Goal: Task Accomplishment & Management: Manage account settings

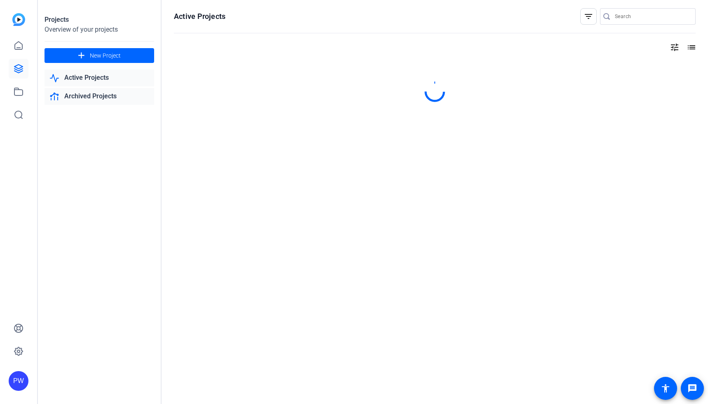
click at [110, 95] on link "Archived Projects" at bounding box center [99, 96] width 110 height 17
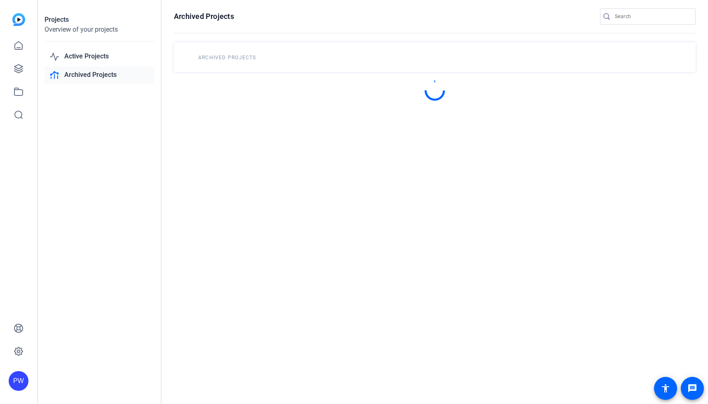
click at [114, 79] on link "Archived Projects" at bounding box center [99, 75] width 110 height 17
click at [109, 54] on link "Active Projects" at bounding box center [99, 56] width 110 height 17
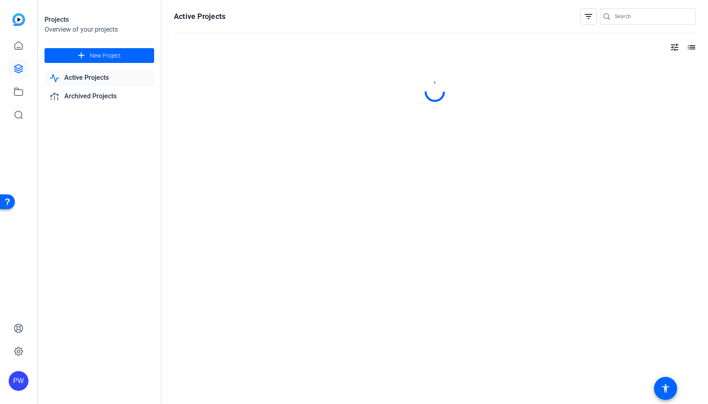
click at [104, 78] on link "Active Projects" at bounding box center [99, 78] width 110 height 17
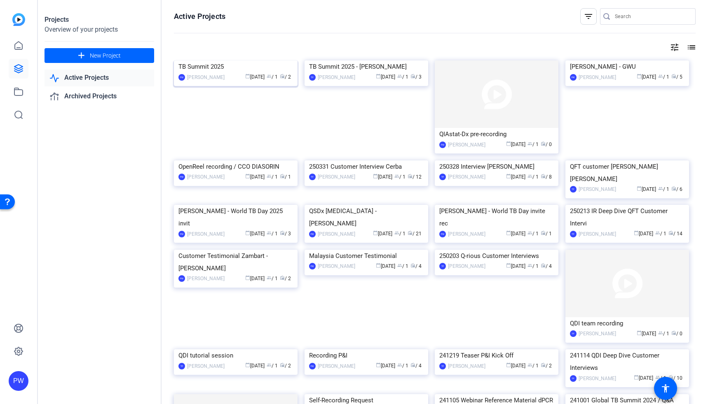
click at [218, 61] on img at bounding box center [236, 61] width 124 height 0
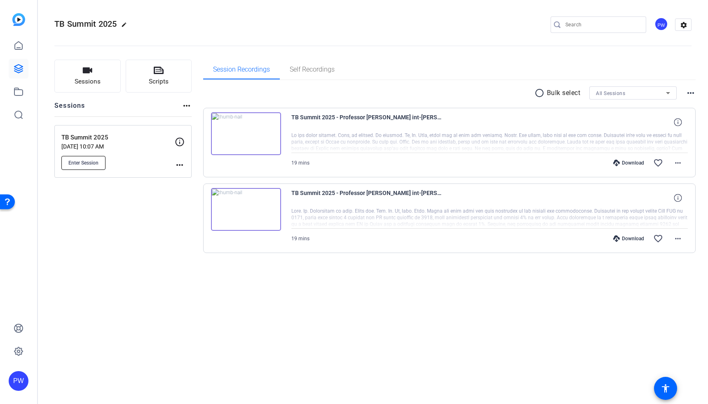
click at [100, 166] on button "Enter Session" at bounding box center [83, 163] width 44 height 14
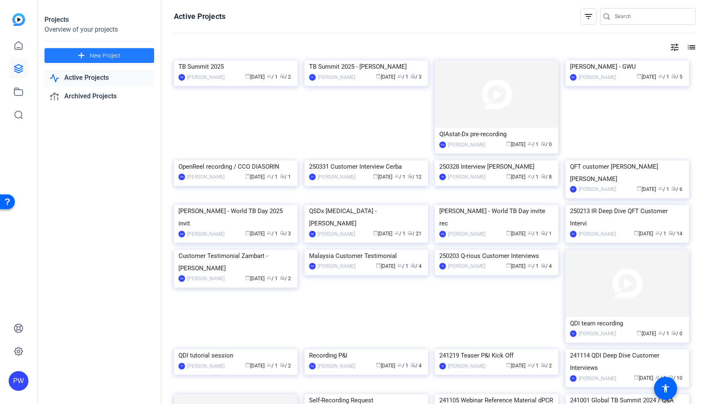
click at [106, 54] on span "New Project" at bounding box center [105, 55] width 31 height 9
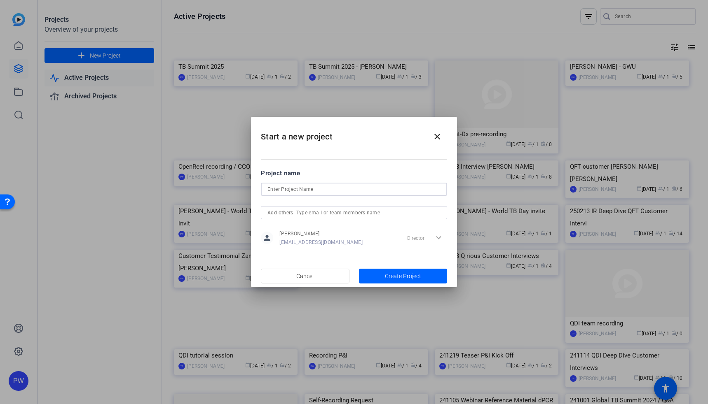
click at [290, 191] on input at bounding box center [353, 190] width 173 height 10
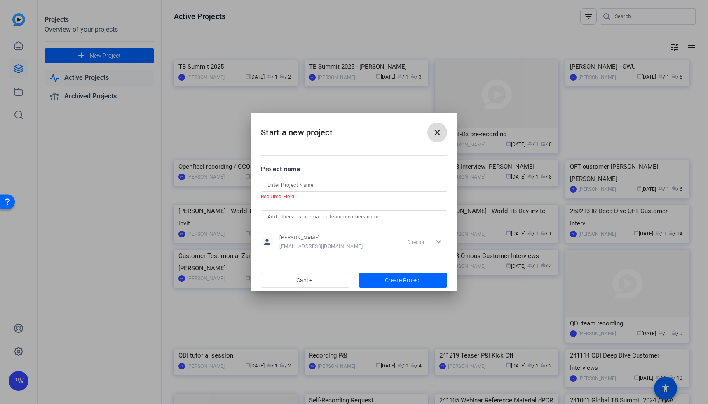
click at [443, 134] on span at bounding box center [437, 133] width 20 height 20
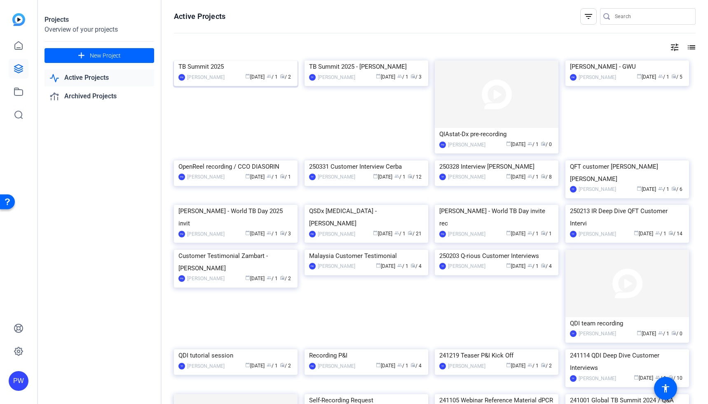
click at [266, 61] on img at bounding box center [236, 61] width 124 height 0
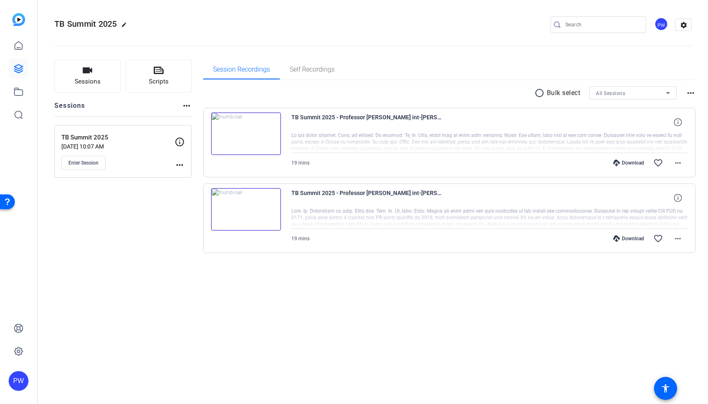
click at [361, 353] on div "TB Summit 2025 edit PW settings Sessions Scripts Sessions more_horiz TB Summit …" at bounding box center [373, 202] width 670 height 404
click at [184, 167] on mat-icon "more_horiz" at bounding box center [180, 165] width 10 height 10
click at [187, 175] on span "Edit Session" at bounding box center [199, 177] width 37 height 10
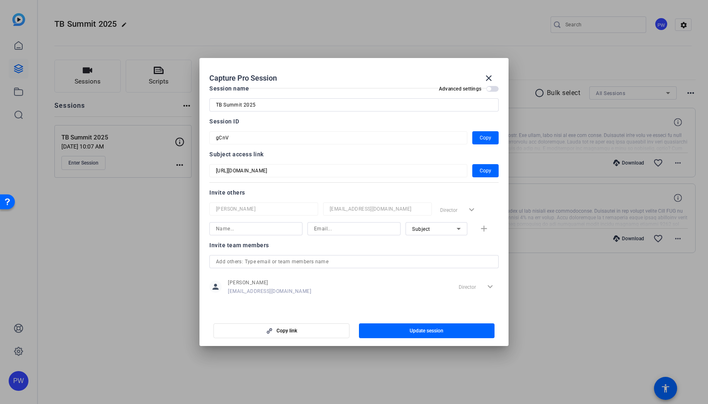
scroll to position [10, 0]
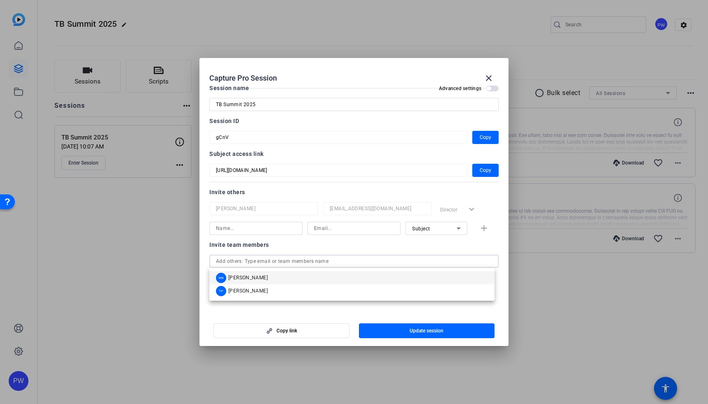
click at [366, 262] on input "text" at bounding box center [354, 262] width 276 height 10
click at [265, 288] on mat-option "TP Tina Porsche" at bounding box center [351, 291] width 285 height 13
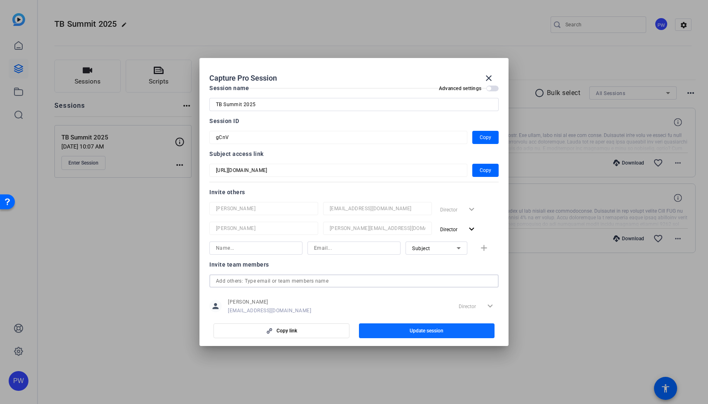
click at [394, 327] on span "button" at bounding box center [427, 331] width 136 height 20
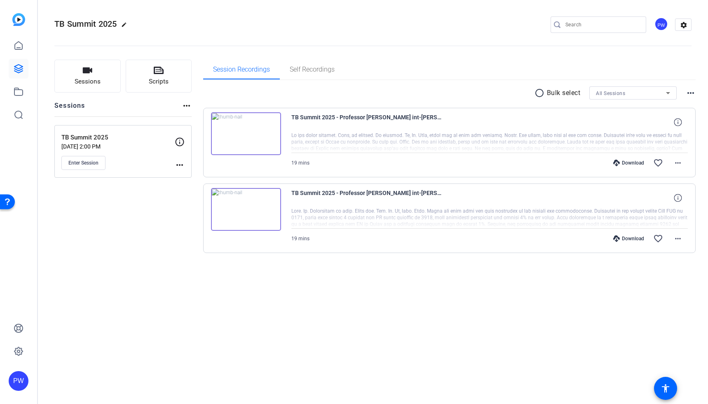
click at [58, 206] on div "Sessions Scripts Sessions more_horiz TB Summit 2025 Aug 13, 2025 @ 2:00 PM Ente…" at bounding box center [122, 170] width 137 height 220
click at [181, 168] on mat-icon "more_horiz" at bounding box center [180, 165] width 10 height 10
click at [70, 220] on div at bounding box center [354, 202] width 708 height 404
click at [19, 47] on icon at bounding box center [19, 46] width 10 height 10
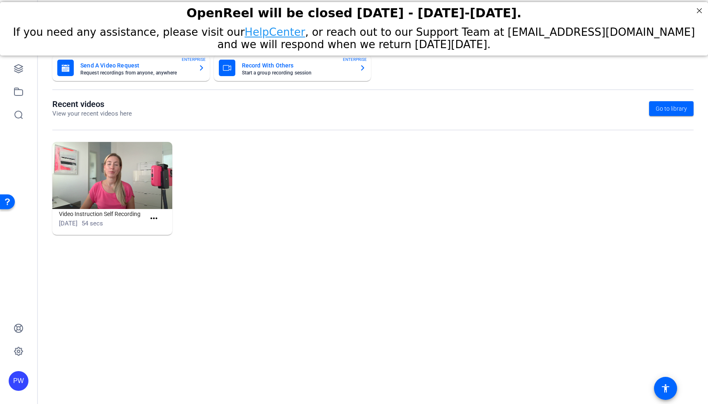
click at [157, 219] on mat-icon "more_horiz" at bounding box center [154, 219] width 10 height 10
click at [152, 218] on mat-icon "more_horiz" at bounding box center [154, 219] width 10 height 10
click at [135, 210] on h1 "Video Instruction Self Recording" at bounding box center [102, 214] width 86 height 10
click at [151, 217] on mat-icon "more_horiz" at bounding box center [154, 219] width 10 height 10
click at [161, 229] on span "View" at bounding box center [171, 231] width 33 height 10
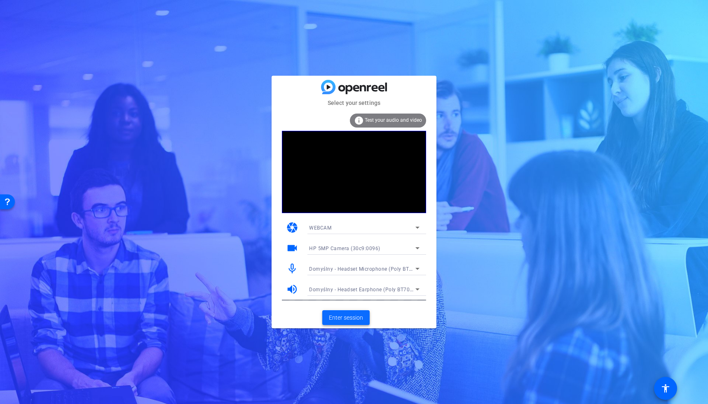
click at [354, 318] on span "Enter session" at bounding box center [346, 318] width 34 height 9
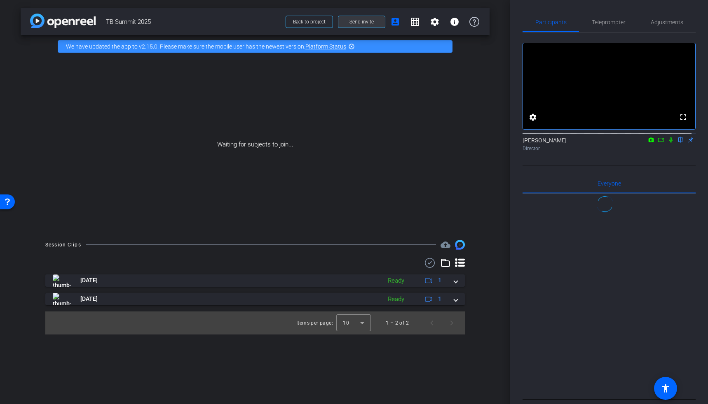
click at [356, 21] on span "Send invite" at bounding box center [361, 22] width 24 height 7
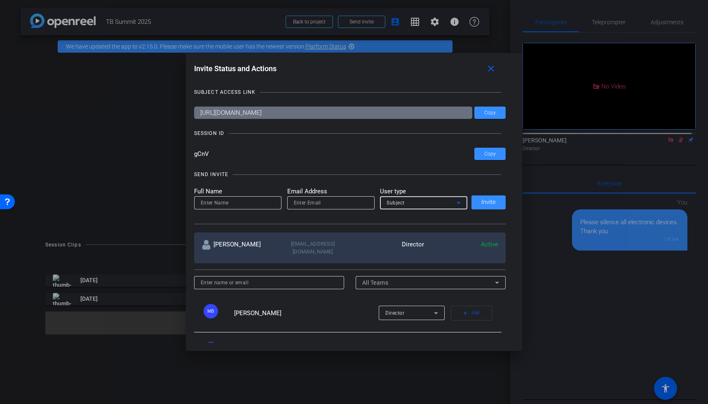
click at [398, 202] on span "Subject" at bounding box center [395, 203] width 18 height 6
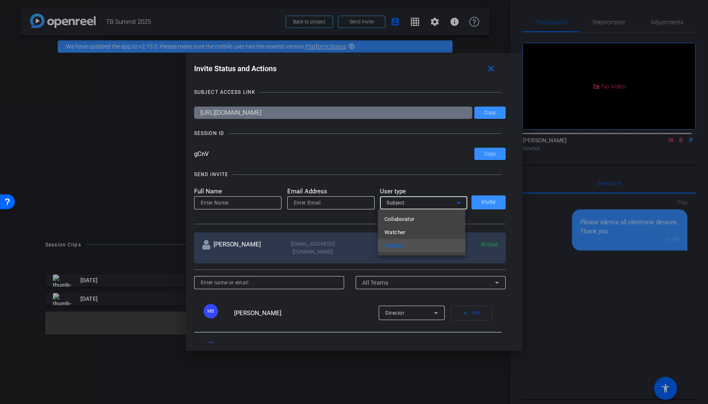
click at [331, 295] on div at bounding box center [354, 202] width 708 height 404
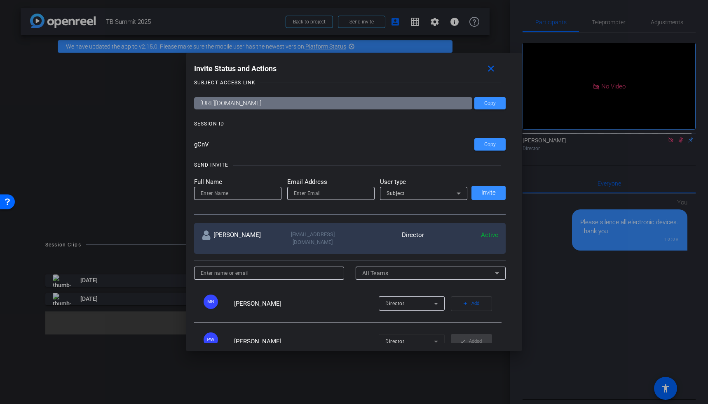
scroll to position [9, 0]
click at [405, 195] on div "Subject" at bounding box center [421, 194] width 70 height 10
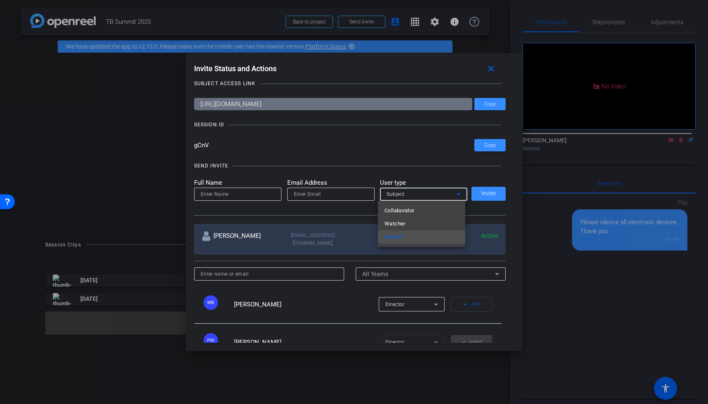
click at [366, 308] on div at bounding box center [354, 202] width 708 height 404
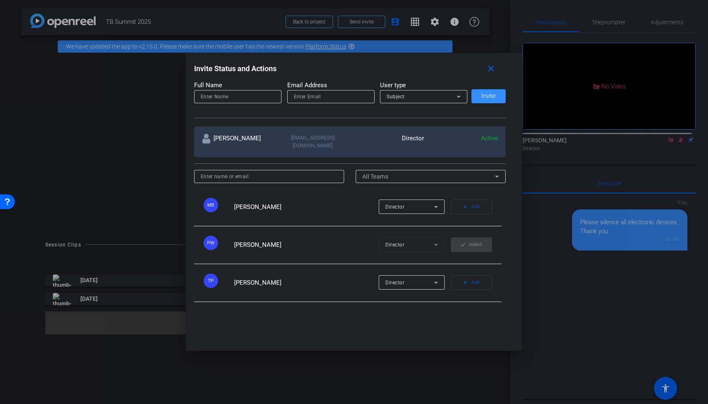
scroll to position [0, 0]
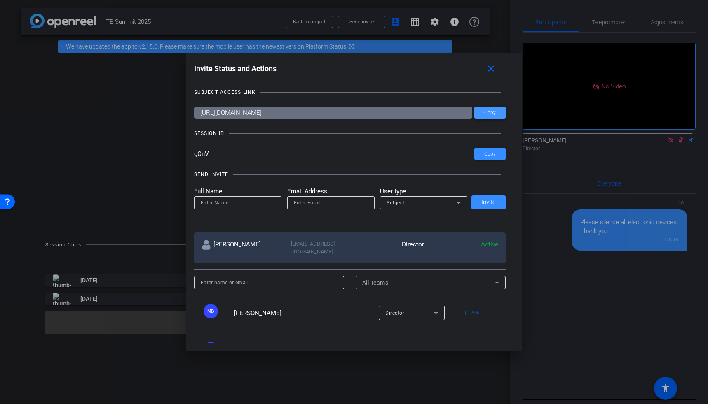
click at [485, 113] on span "Copy" at bounding box center [490, 113] width 12 height 6
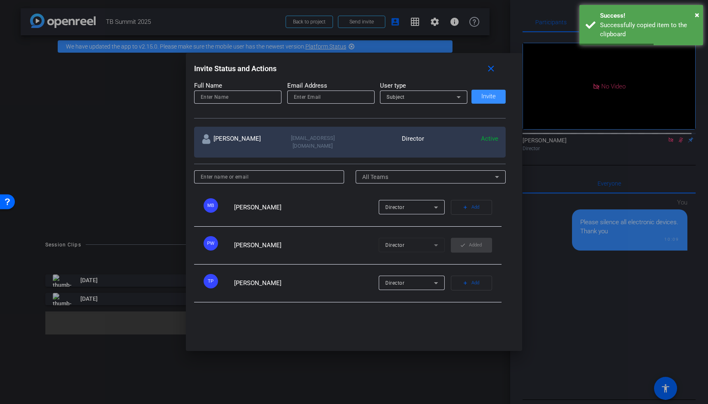
scroll to position [106, 0]
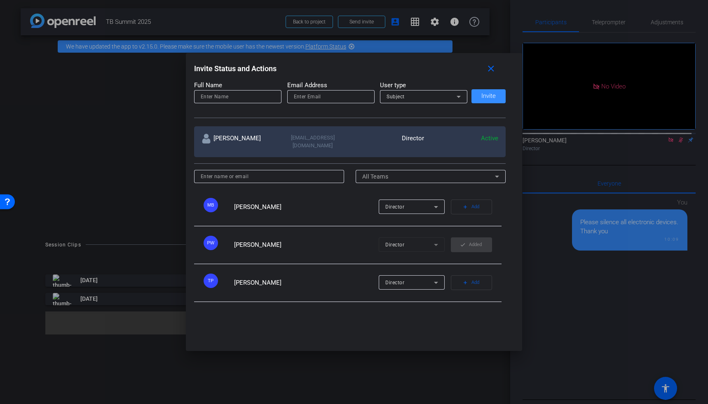
click at [148, 86] on div at bounding box center [354, 202] width 708 height 404
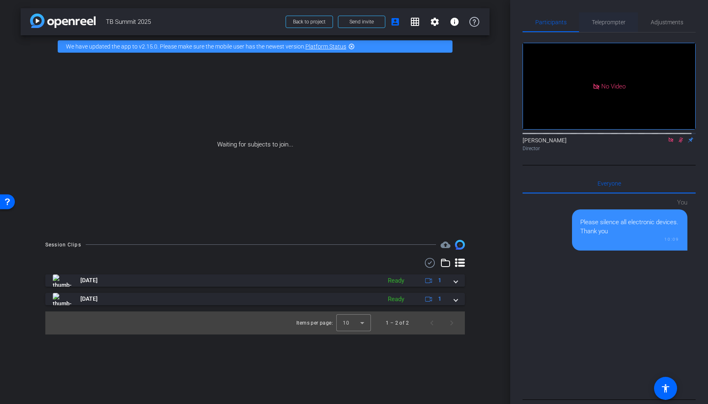
click at [614, 26] on span "Teleprompter" at bounding box center [608, 22] width 34 height 20
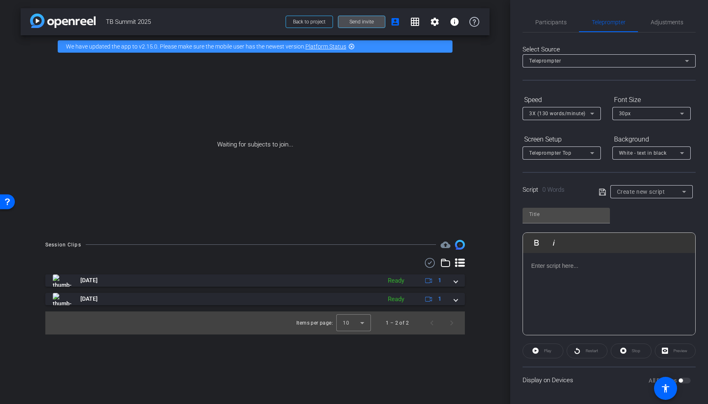
click at [370, 23] on span "Send invite" at bounding box center [361, 22] width 24 height 7
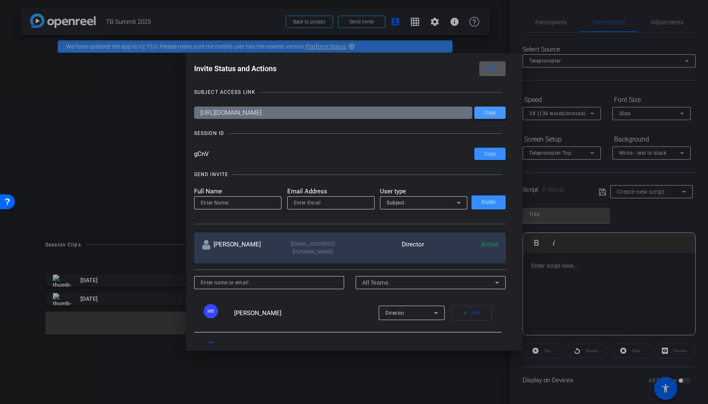
click at [492, 116] on span "Copy" at bounding box center [490, 113] width 12 height 6
click at [493, 65] on mat-icon "close" at bounding box center [491, 69] width 10 height 10
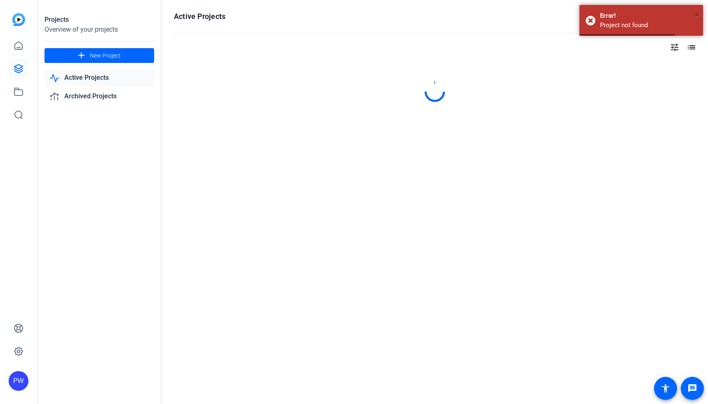
click at [696, 17] on span "×" at bounding box center [696, 15] width 5 height 10
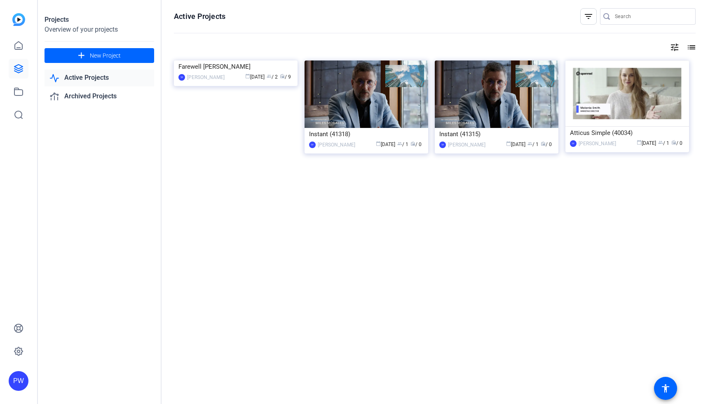
click at [100, 77] on link "Active Projects" at bounding box center [99, 78] width 110 height 17
click at [94, 82] on link "Active Projects" at bounding box center [99, 78] width 110 height 17
click at [112, 79] on link "Active Projects" at bounding box center [99, 78] width 110 height 17
click at [107, 103] on link "Archived Projects" at bounding box center [99, 96] width 110 height 17
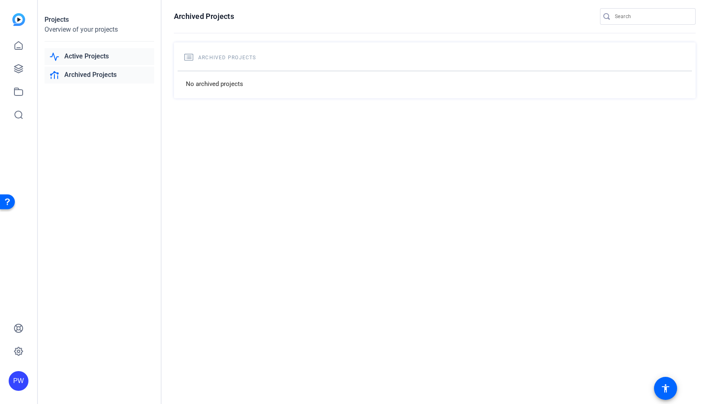
click at [100, 64] on link "Active Projects" at bounding box center [99, 56] width 110 height 17
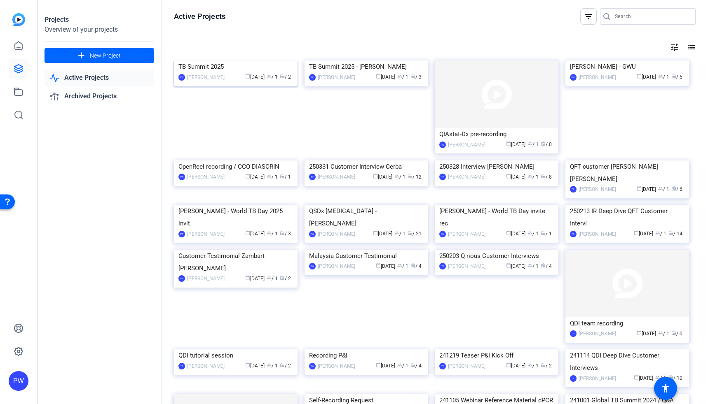
click at [245, 61] on img at bounding box center [236, 61] width 124 height 0
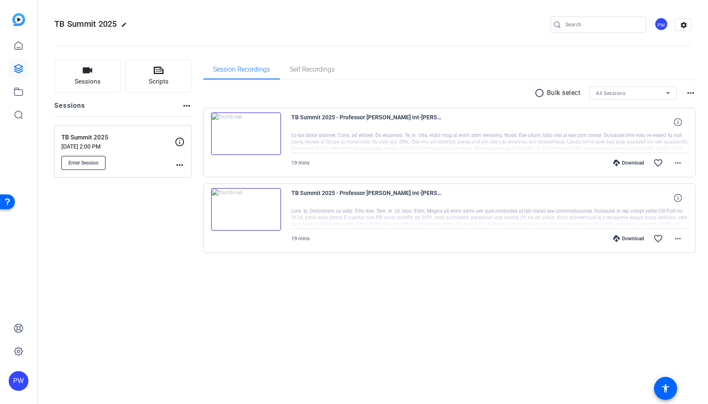
click at [95, 161] on span "Enter Session" at bounding box center [83, 163] width 30 height 7
click at [689, 28] on mat-icon "settings" at bounding box center [683, 25] width 16 height 12
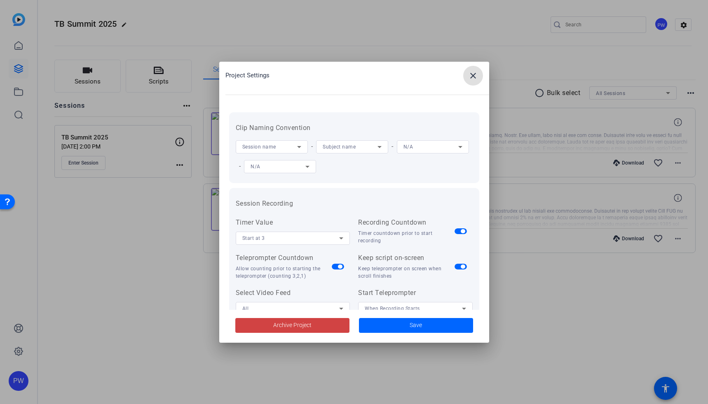
drag, startPoint x: 473, startPoint y: 78, endPoint x: 442, endPoint y: 79, distance: 31.3
click at [473, 78] on mat-icon "close" at bounding box center [473, 76] width 10 height 10
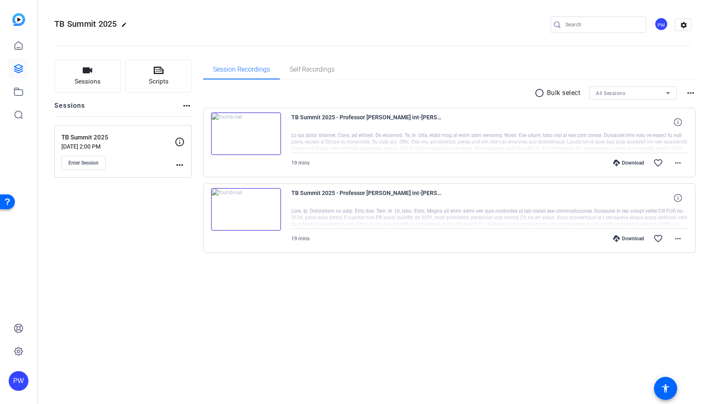
click at [180, 168] on mat-icon "more_horiz" at bounding box center [180, 165] width 10 height 10
click at [193, 178] on span "Edit Session" at bounding box center [199, 177] width 37 height 10
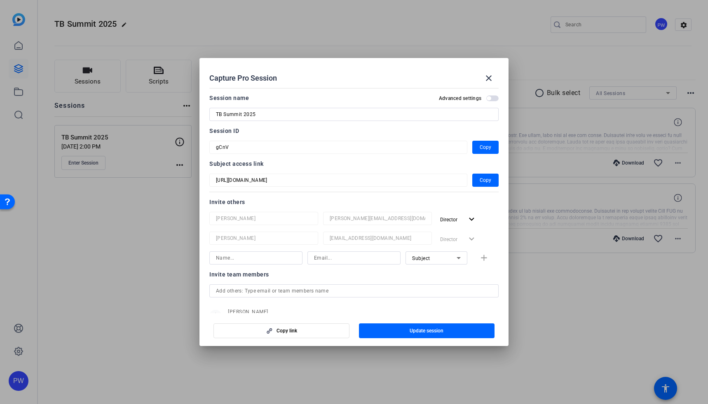
click at [486, 96] on button "Advanced settings" at bounding box center [492, 99] width 12 height 6
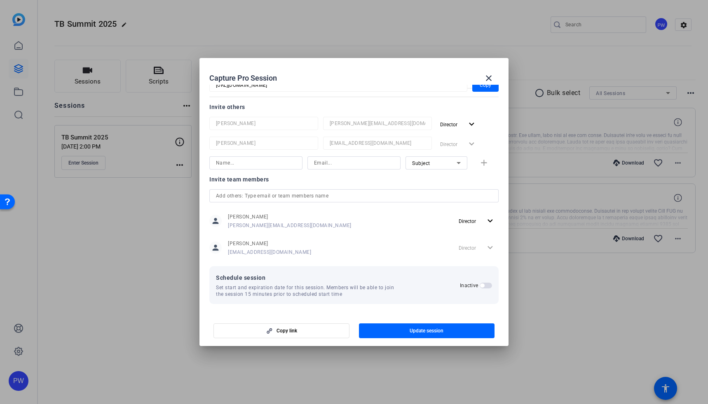
click at [480, 286] on span "button" at bounding box center [482, 286] width 4 height 4
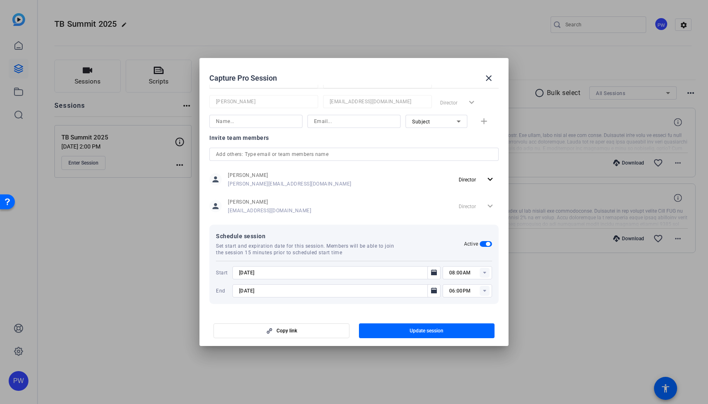
click at [486, 243] on span "button" at bounding box center [488, 244] width 4 height 4
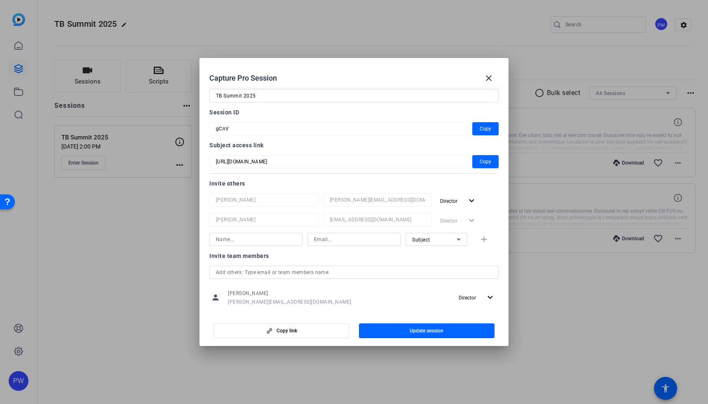
scroll to position [0, 0]
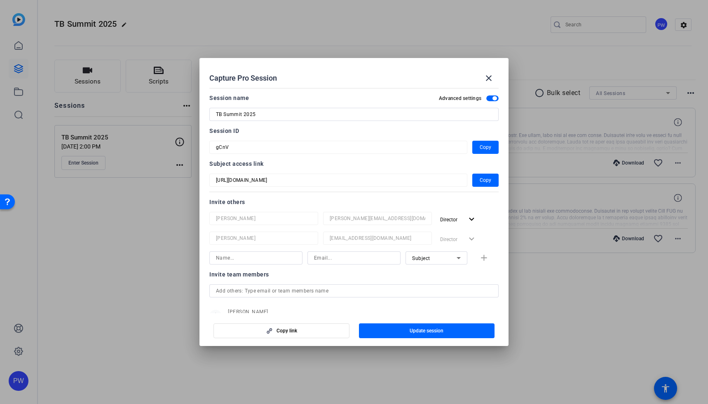
click at [486, 97] on span "button" at bounding box center [492, 99] width 12 height 6
click at [487, 97] on span "button" at bounding box center [492, 99] width 12 height 6
click at [486, 77] on mat-icon "close" at bounding box center [489, 78] width 10 height 10
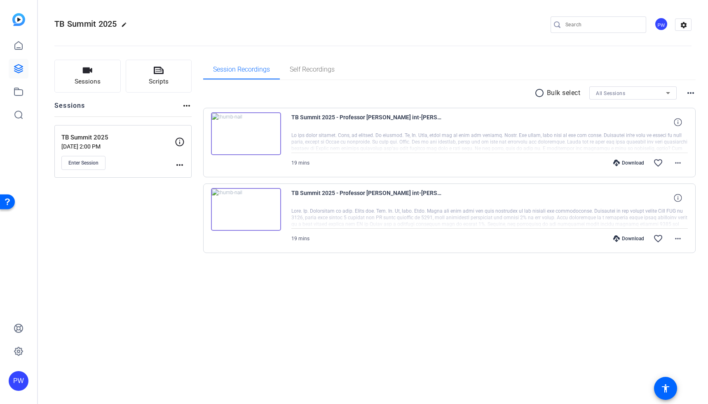
click at [378, 341] on div "TB Summit 2025 edit PW settings Sessions Scripts Sessions more_horiz TB Summit …" at bounding box center [373, 202] width 670 height 404
click at [180, 139] on icon at bounding box center [180, 142] width 10 height 10
click at [176, 166] on mat-icon "more_horiz" at bounding box center [180, 165] width 10 height 10
click at [209, 175] on span "Edit Session" at bounding box center [199, 177] width 37 height 10
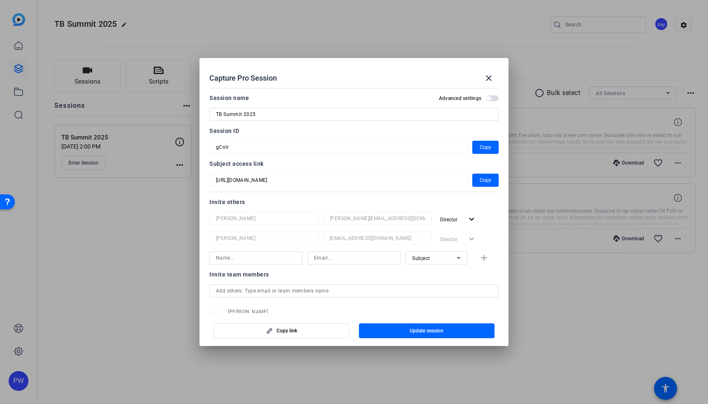
click at [454, 261] on icon at bounding box center [458, 258] width 10 height 10
click at [504, 231] on div at bounding box center [354, 202] width 708 height 404
click at [488, 96] on span "button" at bounding box center [492, 99] width 12 height 6
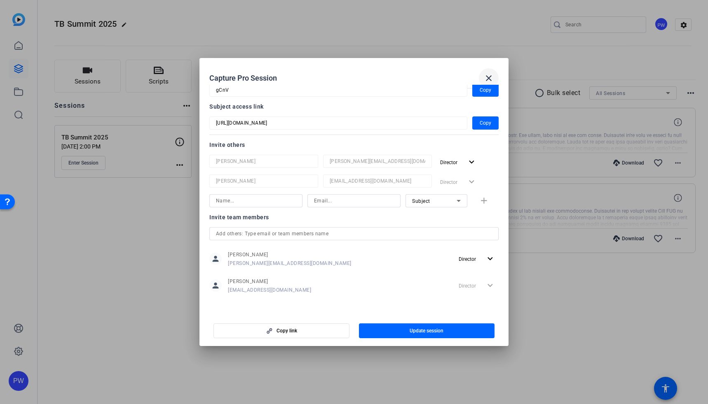
click at [488, 82] on mat-icon "close" at bounding box center [489, 78] width 10 height 10
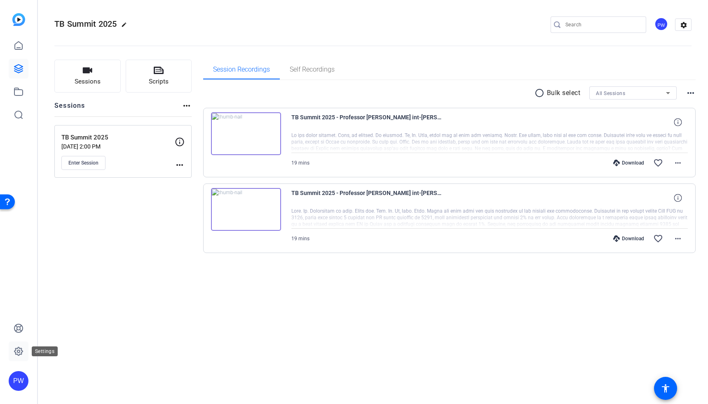
click at [21, 354] on icon at bounding box center [19, 352] width 10 height 10
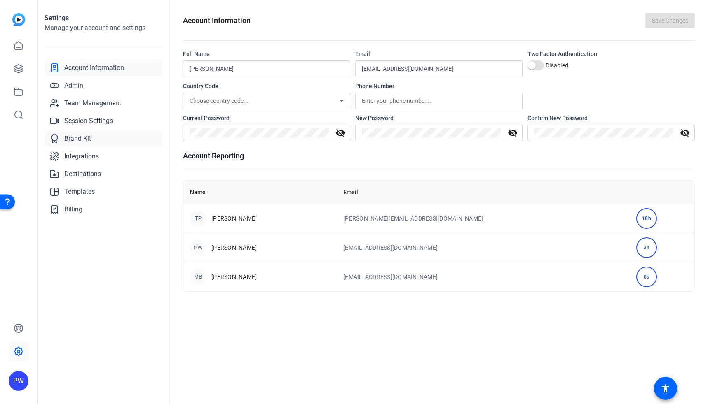
click at [110, 139] on link "Brand Kit" at bounding box center [103, 139] width 118 height 16
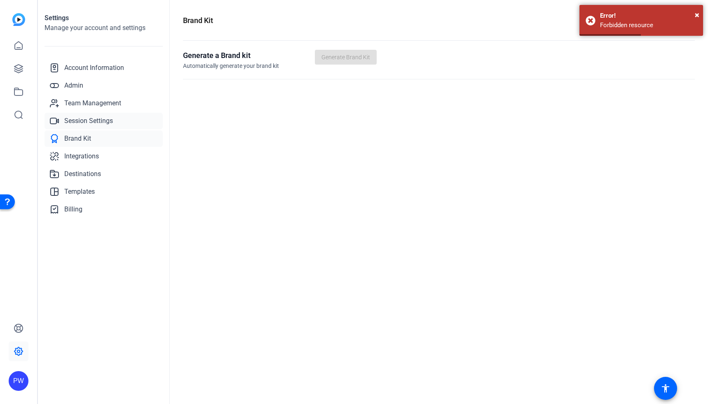
click at [102, 126] on link "Session Settings" at bounding box center [103, 121] width 118 height 16
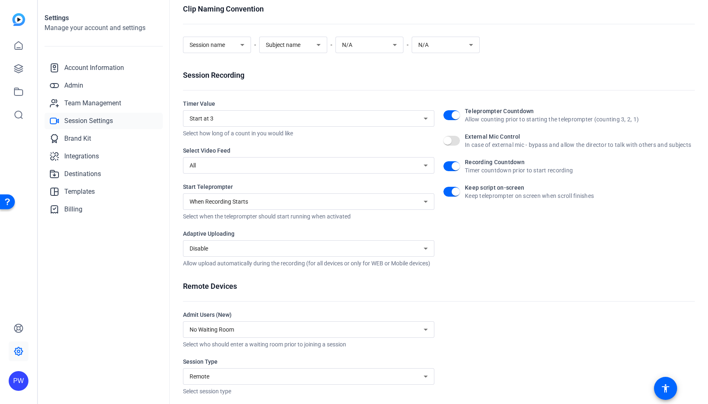
scroll to position [59, 0]
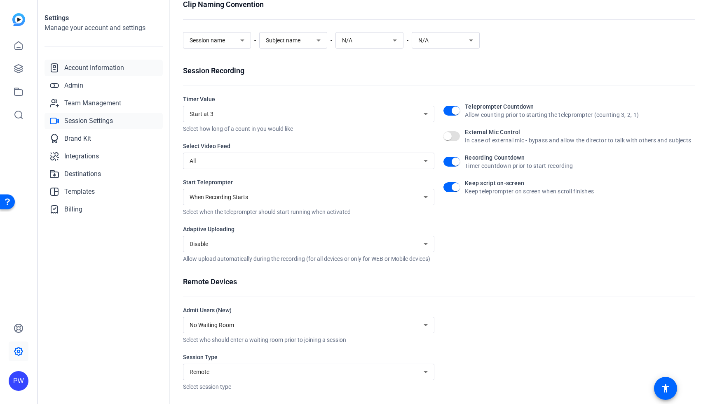
click at [115, 70] on span "Account Information" at bounding box center [94, 68] width 60 height 10
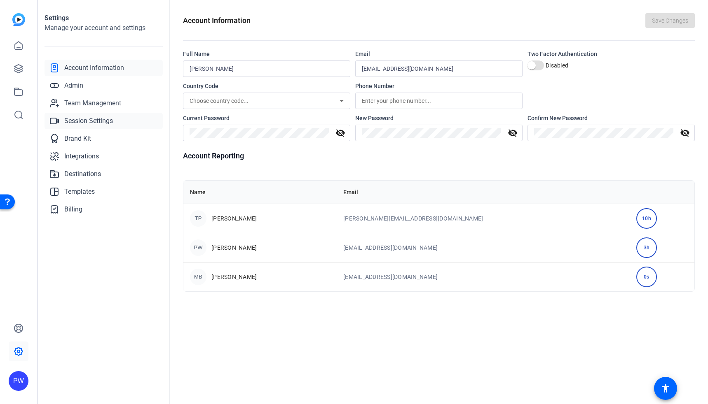
click at [107, 117] on span "Session Settings" at bounding box center [88, 121] width 49 height 10
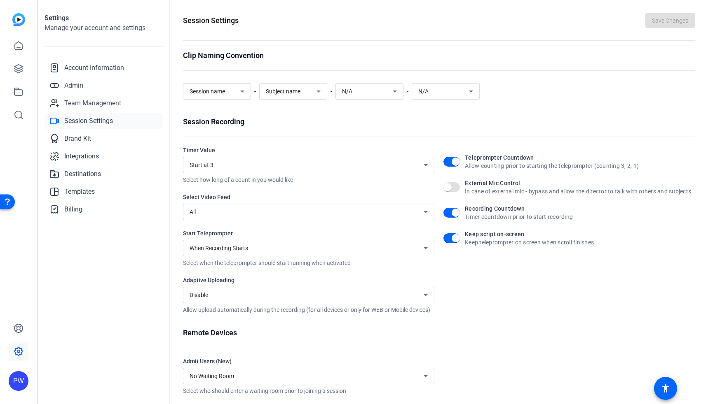
click at [238, 89] on icon at bounding box center [242, 91] width 10 height 10
click at [239, 89] on div at bounding box center [354, 202] width 708 height 404
click at [23, 145] on div "PW" at bounding box center [18, 202] width 37 height 404
click at [19, 50] on icon at bounding box center [19, 46] width 10 height 10
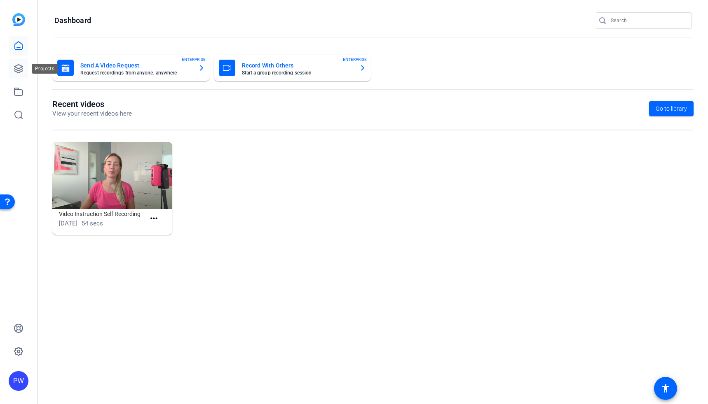
click at [19, 74] on link at bounding box center [19, 69] width 20 height 20
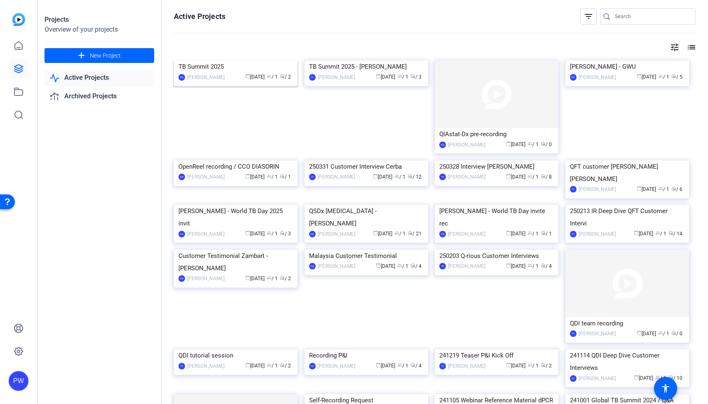
click at [237, 61] on img at bounding box center [236, 61] width 124 height 0
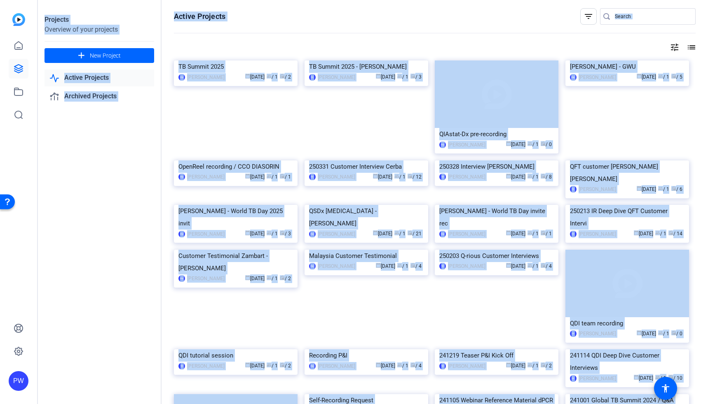
click at [237, 80] on div "Projects Overview of your projects add New Project Active Projects Archived Pro…" at bounding box center [373, 202] width 670 height 404
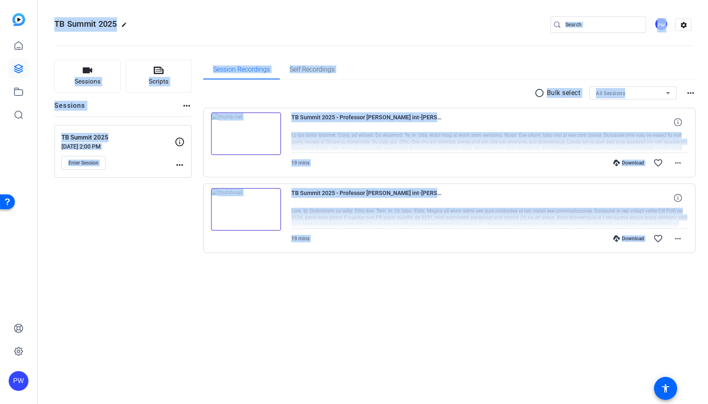
click at [173, 114] on div "Sessions more_horiz" at bounding box center [122, 109] width 137 height 16
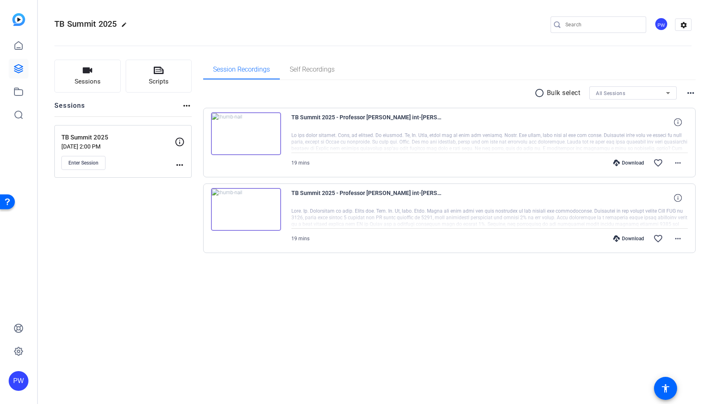
click at [182, 166] on mat-icon "more_horiz" at bounding box center [180, 165] width 10 height 10
click at [187, 176] on span "Edit Session" at bounding box center [199, 177] width 37 height 10
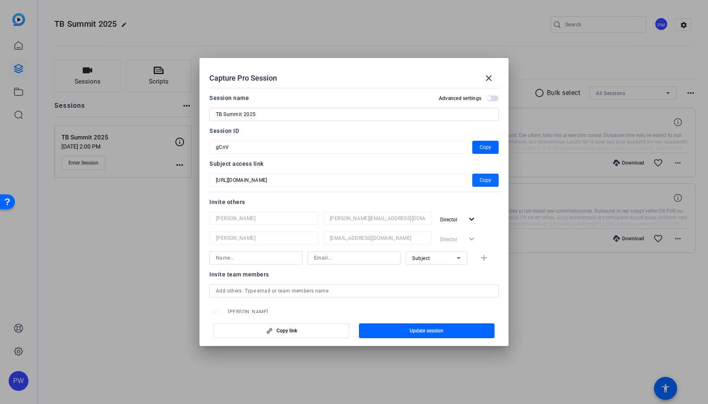
click at [479, 179] on span "Copy" at bounding box center [485, 180] width 12 height 10
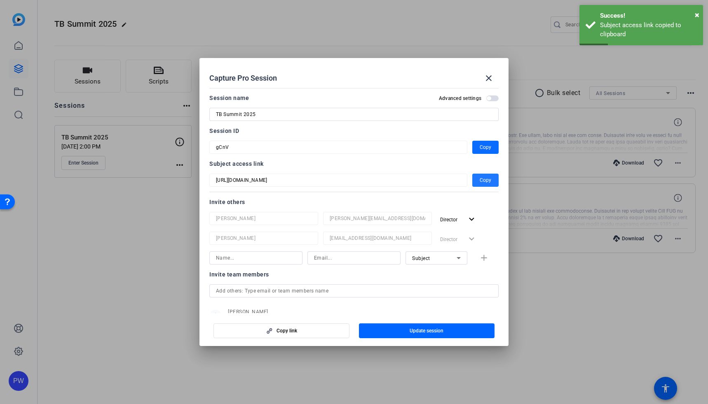
click at [479, 149] on span "Copy" at bounding box center [485, 148] width 12 height 10
click at [485, 79] on mat-icon "close" at bounding box center [489, 78] width 10 height 10
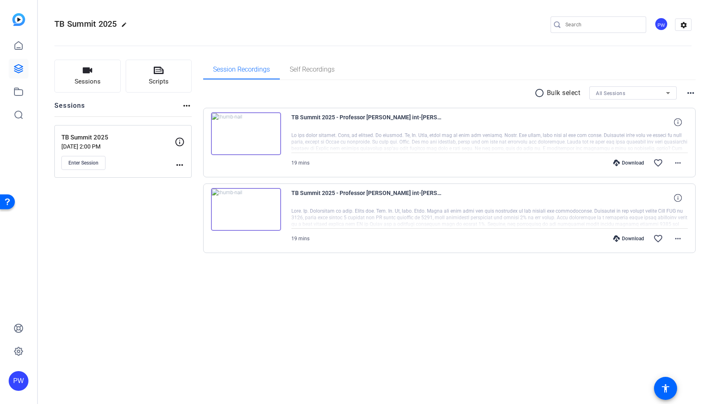
click at [181, 165] on mat-icon "more_horiz" at bounding box center [180, 165] width 10 height 10
click at [201, 178] on span "Edit Session" at bounding box center [199, 177] width 37 height 10
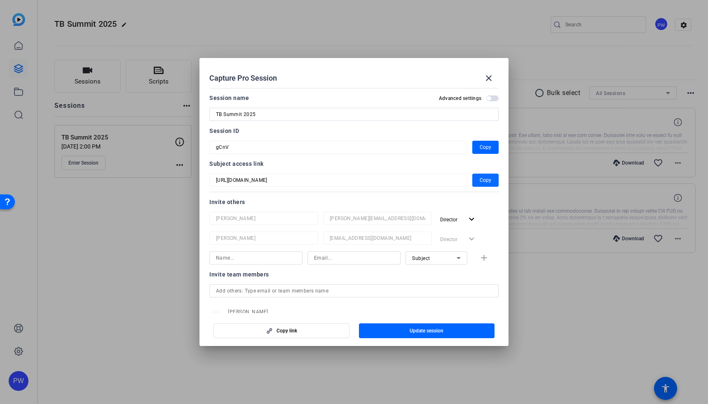
click at [479, 176] on span "Copy" at bounding box center [485, 180] width 12 height 10
click at [482, 182] on span "Copy" at bounding box center [485, 180] width 12 height 10
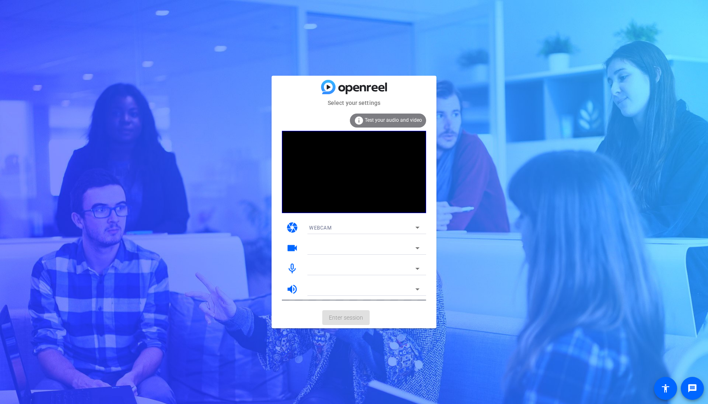
click at [414, 229] on icon at bounding box center [417, 228] width 10 height 10
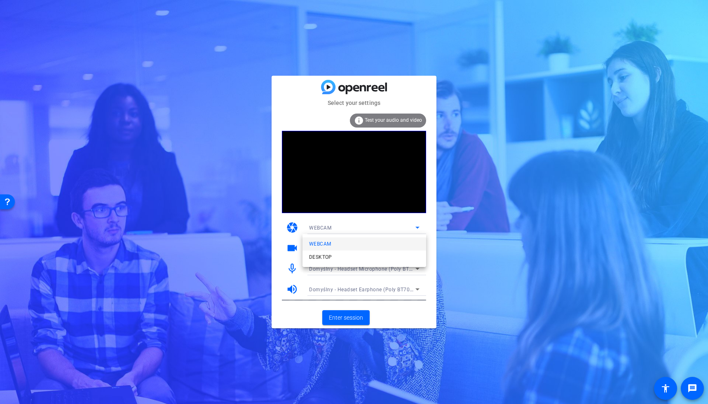
click at [280, 306] on div at bounding box center [354, 202] width 708 height 404
click at [416, 251] on icon at bounding box center [417, 248] width 10 height 10
click at [375, 272] on div "HP 5MP Camera (30c9:0096)" at bounding box center [364, 265] width 124 height 20
click at [370, 246] on div at bounding box center [354, 202] width 708 height 404
click at [375, 264] on div "Domyślny - Headset Microphone (Poly BT700) (047f:02e6)" at bounding box center [362, 269] width 106 height 10
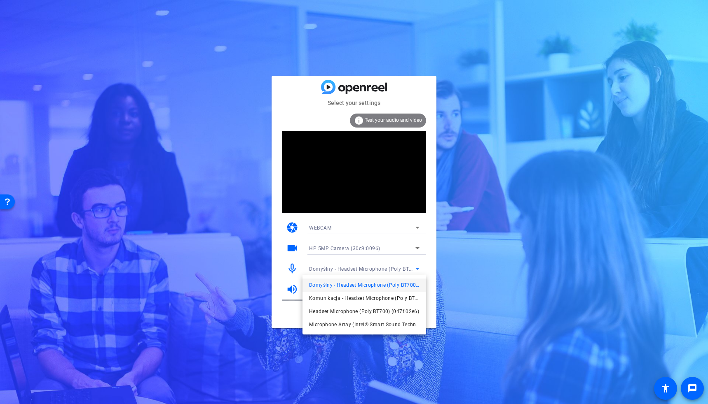
click at [431, 268] on div at bounding box center [354, 202] width 708 height 404
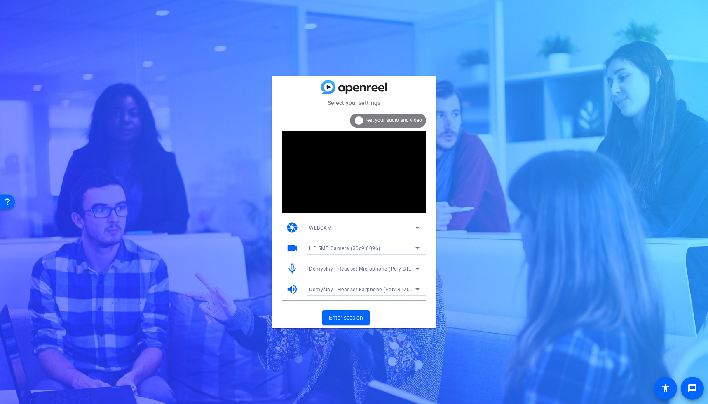
click at [408, 249] on div "HP 5MP Camera (30c9:0096)" at bounding box center [362, 248] width 106 height 10
click at [396, 267] on mat-option "HP 5MP Camera (30c9:0096)" at bounding box center [364, 264] width 124 height 13
click at [398, 117] on span "Test your audio and video" at bounding box center [393, 120] width 57 height 6
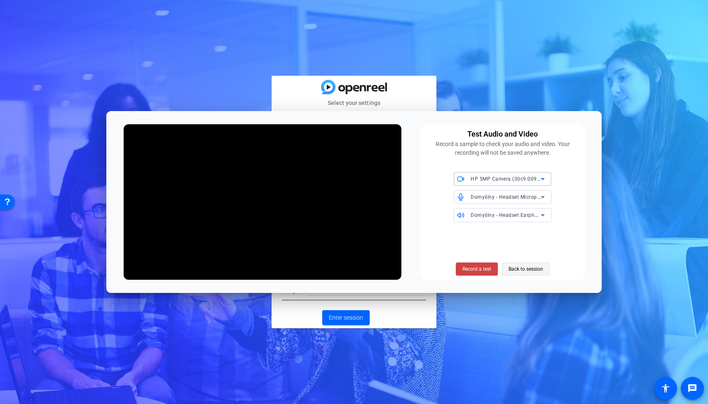
click at [514, 267] on span "Back to session" at bounding box center [525, 270] width 35 height 16
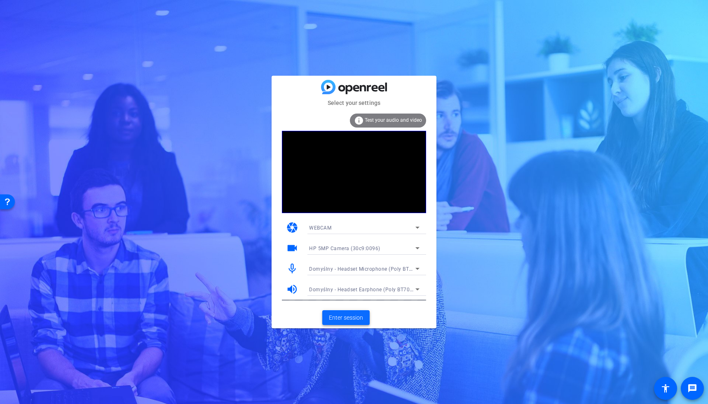
click at [351, 316] on span "Enter session" at bounding box center [346, 318] width 34 height 9
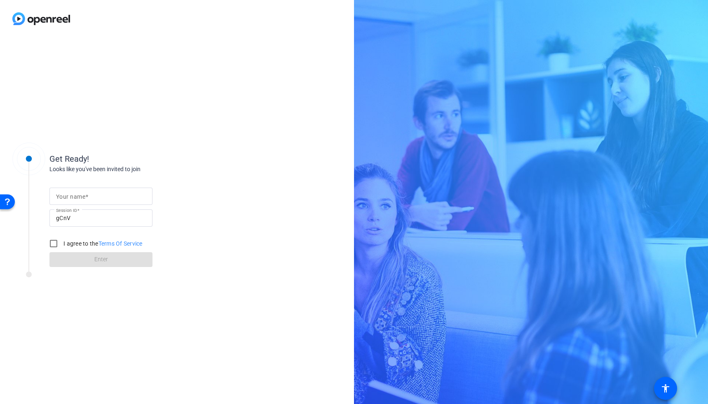
click at [96, 189] on div at bounding box center [101, 196] width 90 height 17
type input "Pawel"
click at [168, 150] on div "Get Ready! Looks like you've been invited to join Your name [PERSON_NAME] Sessi…" at bounding box center [131, 202] width 165 height 129
click at [54, 246] on input "I agree to the Terms Of Service" at bounding box center [53, 244] width 16 height 16
checkbox input "true"
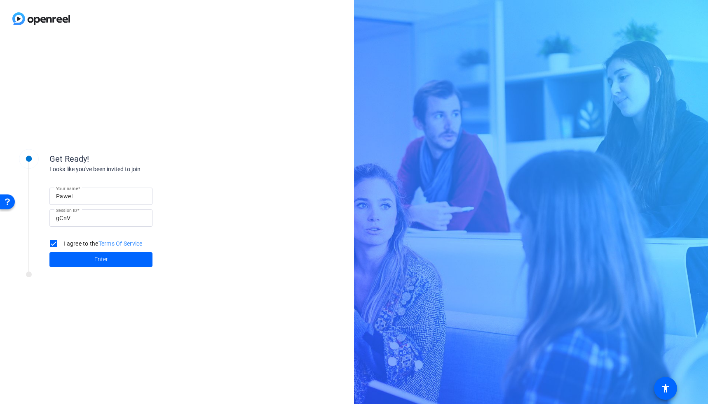
click at [74, 266] on span at bounding box center [100, 260] width 103 height 20
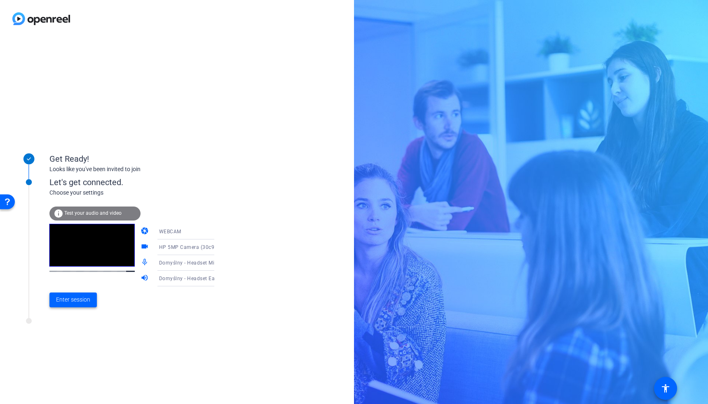
click at [78, 305] on span at bounding box center [72, 300] width 47 height 20
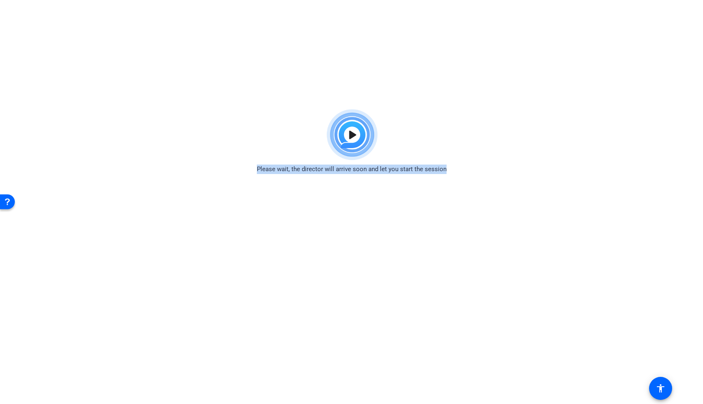
drag, startPoint x: 259, startPoint y: 169, endPoint x: 475, endPoint y: 175, distance: 216.7
click at [476, 169] on div "Please wait, the director will arrive soon and let you start the session" at bounding box center [351, 139] width 703 height 69
copy span "Please wait, the director will arrive soon and let you start the session"
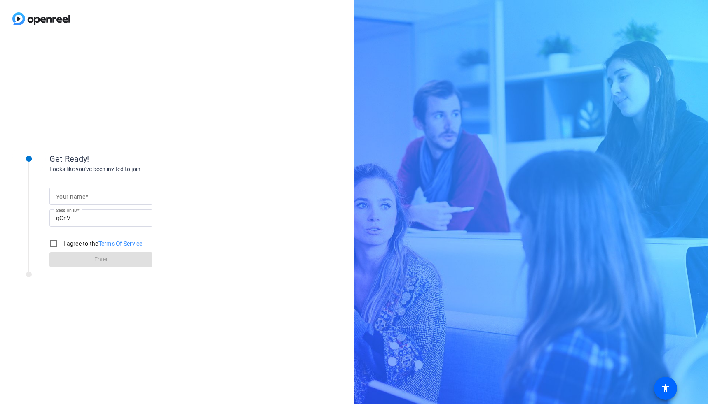
click at [85, 192] on input "Your name" at bounding box center [101, 197] width 90 height 10
type input "Pawel"
click at [55, 239] on input "I agree to the Terms Of Service" at bounding box center [53, 244] width 16 height 16
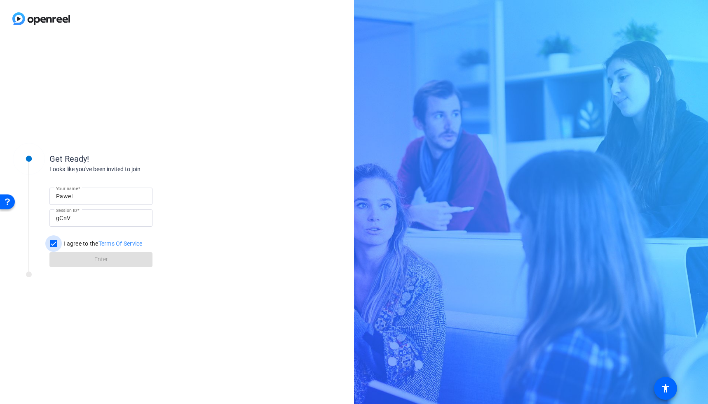
checkbox input "true"
click at [110, 266] on span at bounding box center [100, 260] width 103 height 20
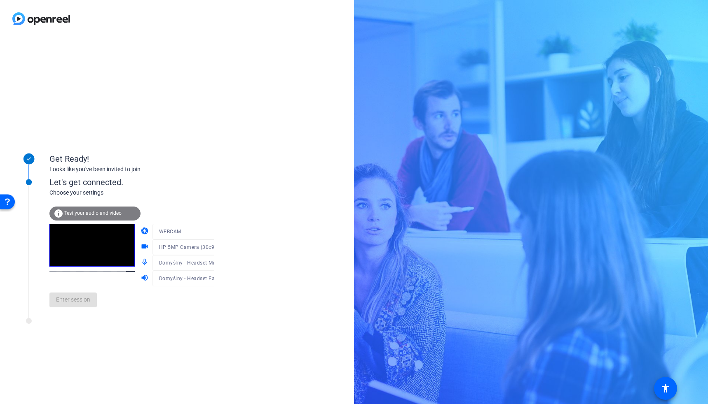
click at [32, 356] on div "Get Ready! Looks like you've been invited to join Let's get connected. Choose y…" at bounding box center [177, 220] width 354 height 367
click at [82, 301] on span "Enter session" at bounding box center [73, 300] width 34 height 9
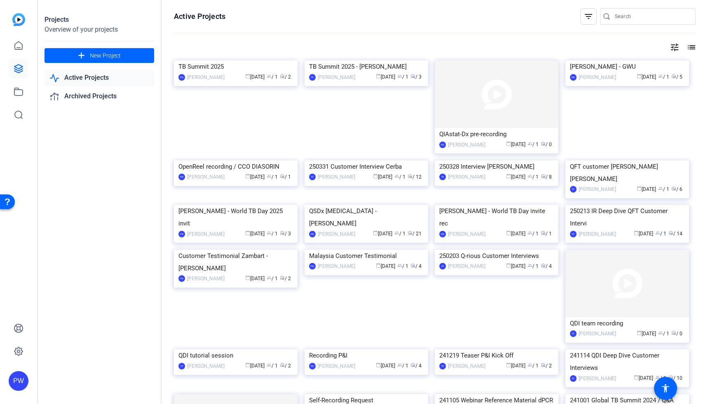
click at [227, 61] on img at bounding box center [236, 61] width 124 height 0
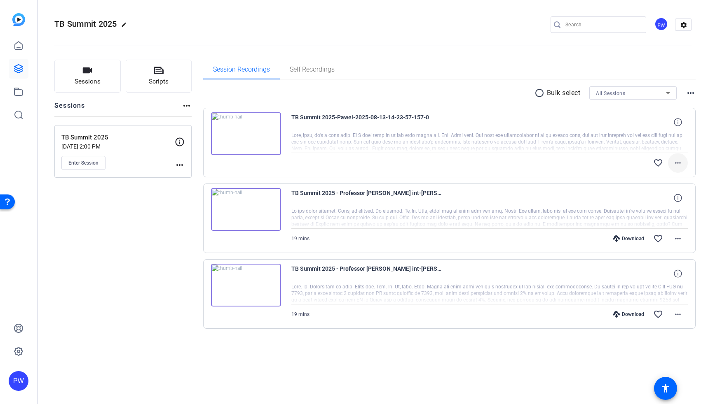
click at [679, 164] on mat-icon "more_horiz" at bounding box center [678, 163] width 10 height 10
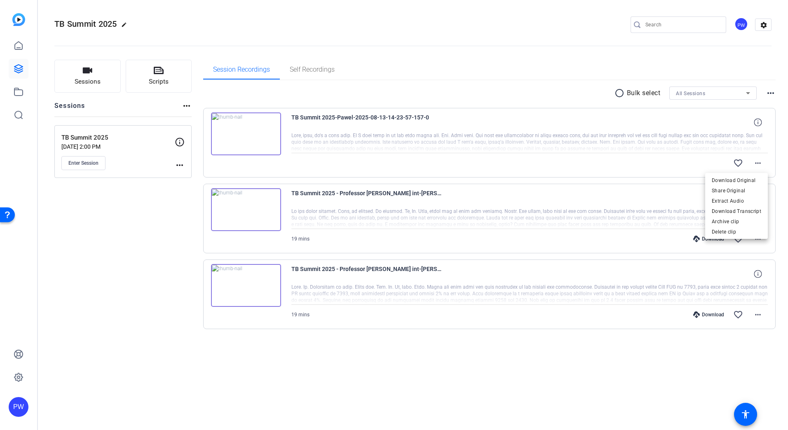
click at [16, 40] on div at bounding box center [394, 215] width 788 height 430
click at [18, 48] on icon at bounding box center [18, 46] width 7 height 8
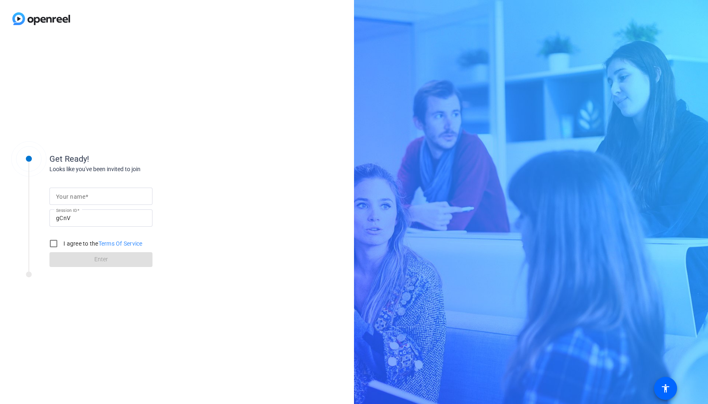
click at [90, 194] on input "Your name" at bounding box center [101, 197] width 90 height 10
type input "O"
type input "Pawel"
click at [58, 243] on input "I agree to the Terms Of Service" at bounding box center [53, 244] width 16 height 16
checkbox input "true"
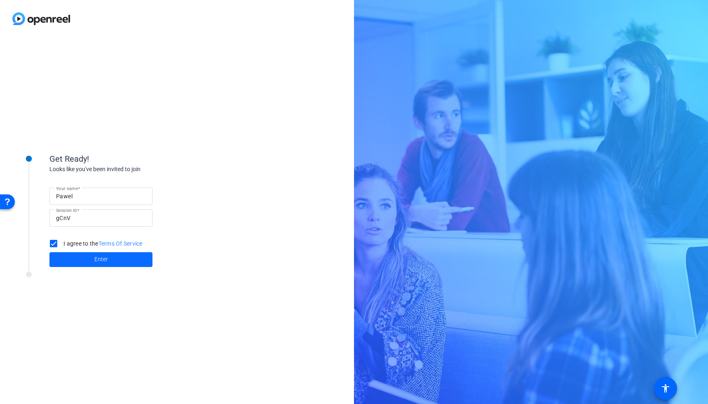
click at [71, 262] on span at bounding box center [100, 260] width 103 height 20
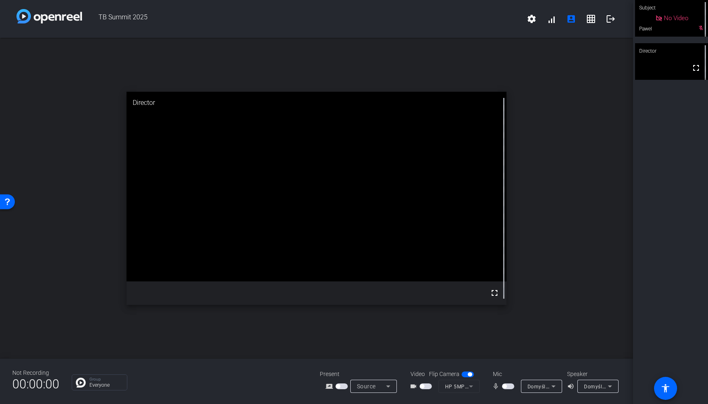
click at [535, 388] on span "Domyślny - Headset Microphone (Poly BT700) (047f:02e6)" at bounding box center [597, 386] width 140 height 7
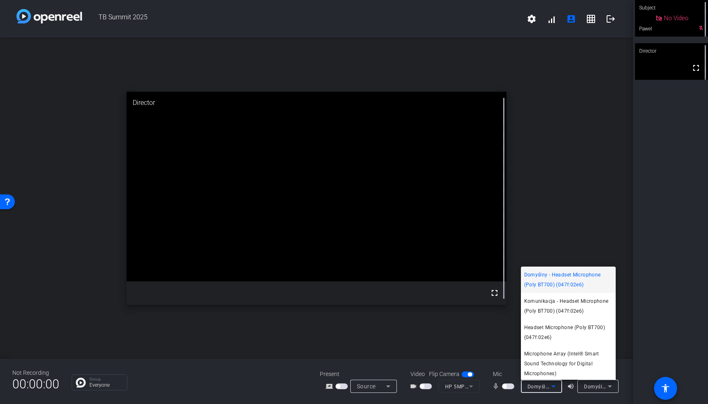
click at [424, 381] on div at bounding box center [354, 202] width 708 height 404
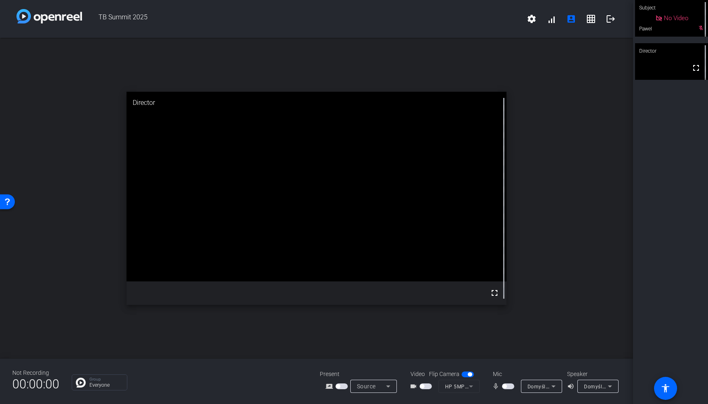
click at [542, 390] on div "Domyślny - Headset Microphone (Poly BT700) (047f:02e6)" at bounding box center [539, 387] width 24 height 10
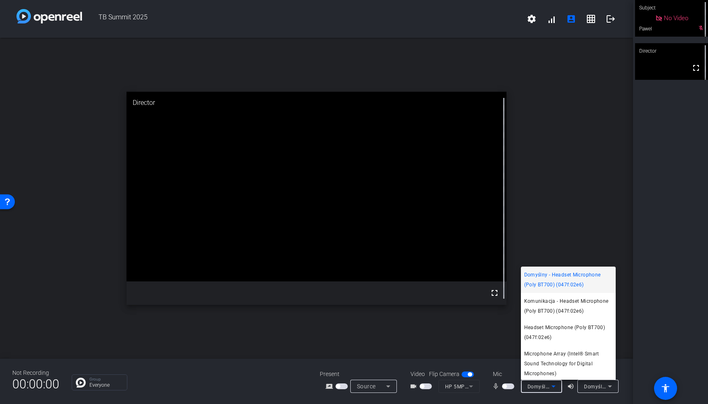
click at [506, 388] on div at bounding box center [354, 202] width 708 height 404
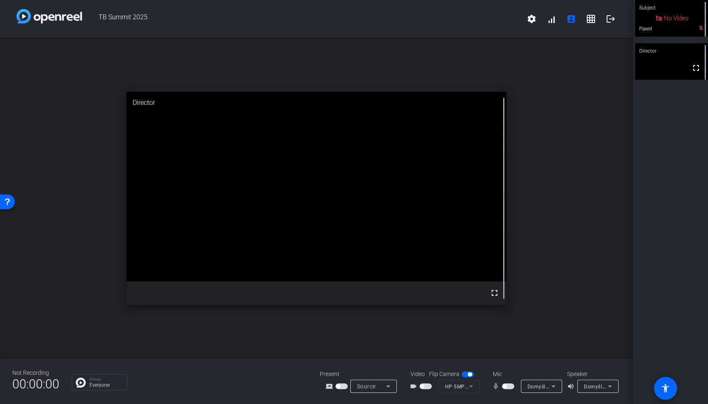
click at [511, 388] on span "button" at bounding box center [508, 387] width 12 height 6
click at [427, 385] on span "button" at bounding box center [425, 387] width 12 height 6
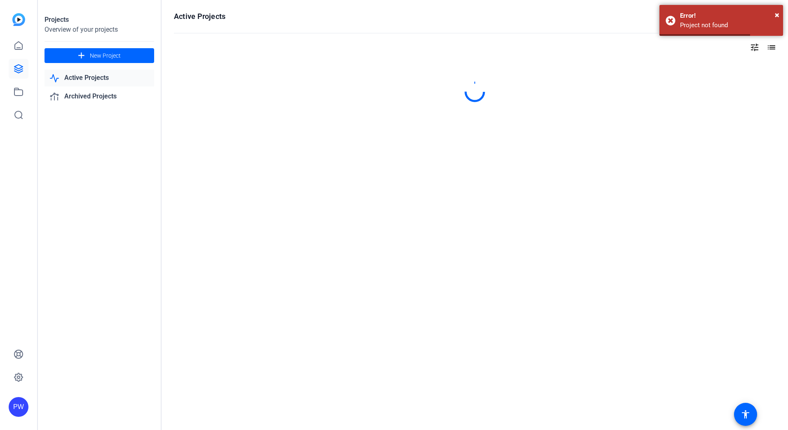
click at [106, 82] on link "Active Projects" at bounding box center [99, 78] width 110 height 17
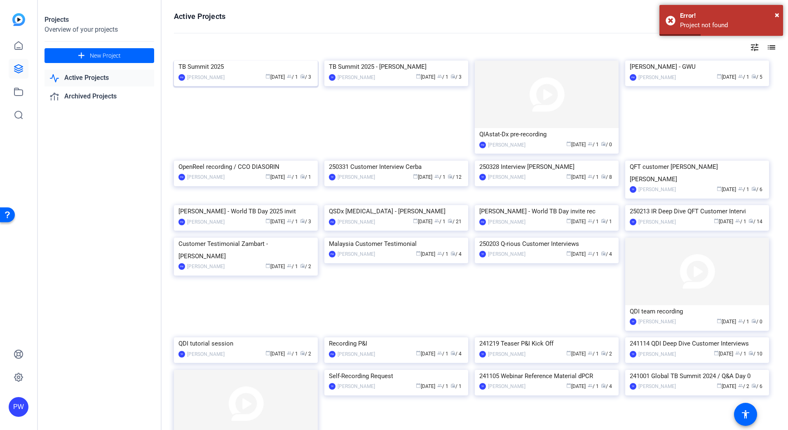
click at [243, 61] on img at bounding box center [246, 61] width 144 height 0
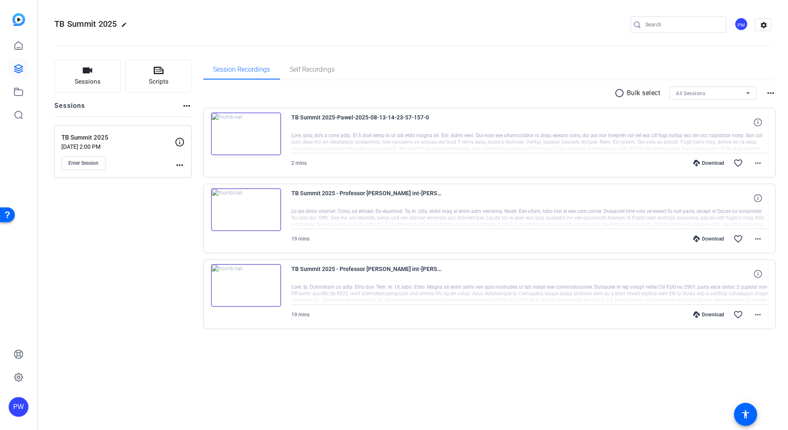
click at [96, 139] on p "TB Summit 2025" at bounding box center [117, 137] width 113 height 9
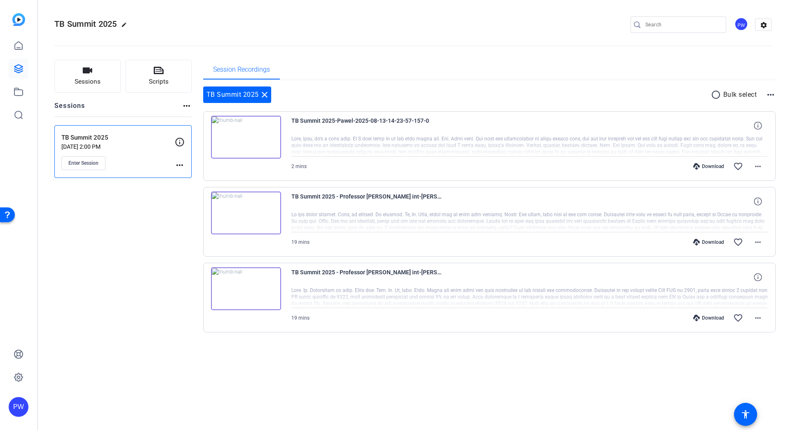
click at [124, 144] on p "[DATE] 2:00 PM" at bounding box center [117, 146] width 113 height 7
click at [179, 165] on mat-icon "more_horiz" at bounding box center [180, 165] width 10 height 10
click at [185, 175] on span "Edit Session" at bounding box center [199, 177] width 37 height 10
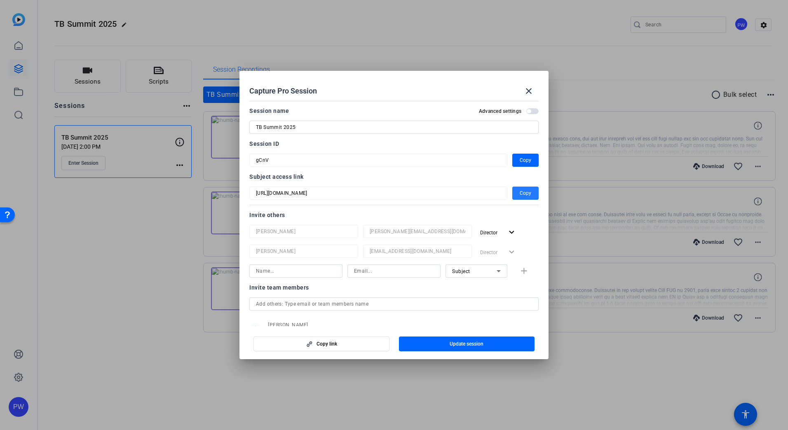
click at [526, 192] on span "Copy" at bounding box center [525, 193] width 12 height 10
click at [525, 156] on span "Copy" at bounding box center [525, 160] width 12 height 10
click at [532, 90] on mat-icon "close" at bounding box center [528, 91] width 10 height 10
